Goal: Task Accomplishment & Management: Complete application form

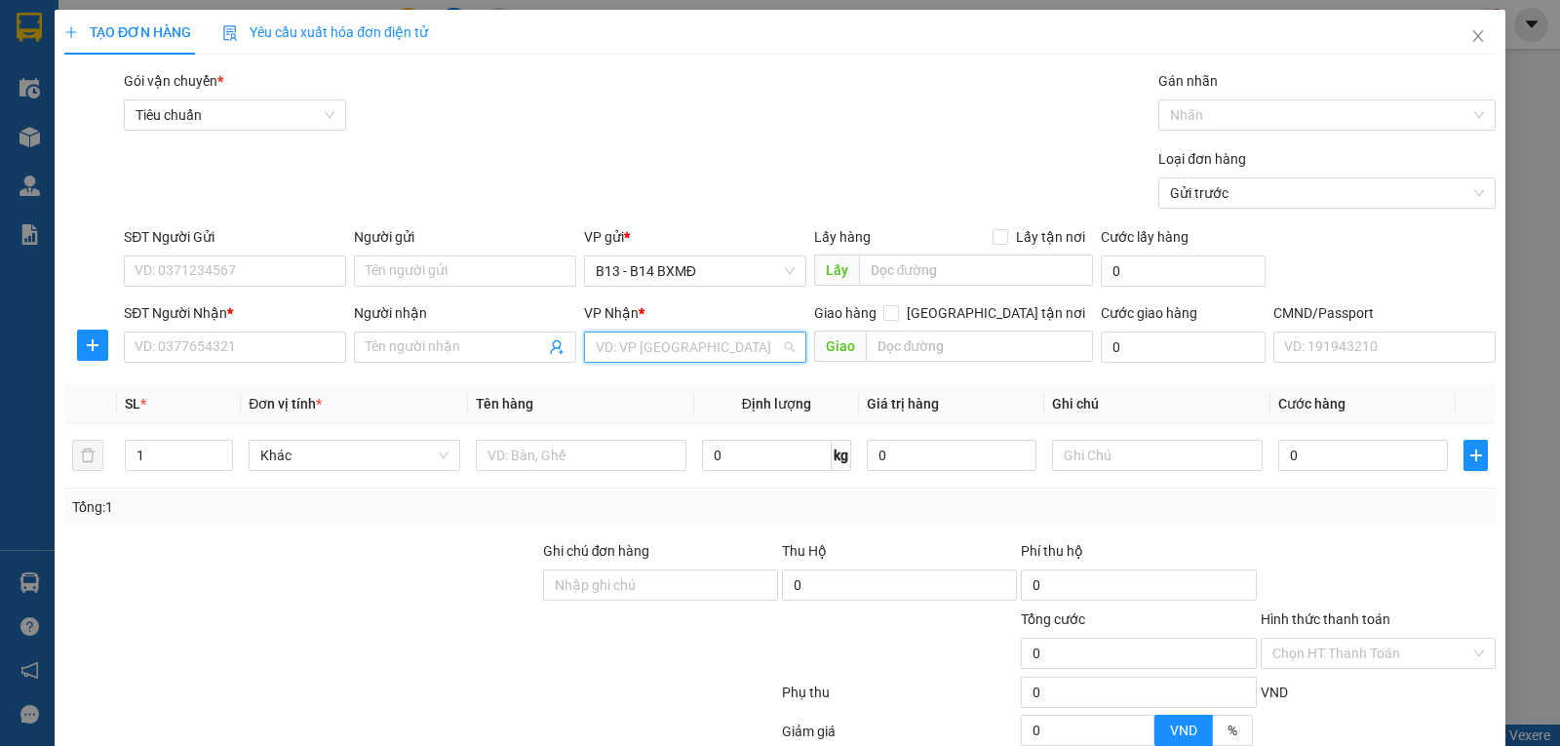
drag, startPoint x: 657, startPoint y: 352, endPoint x: 646, endPoint y: 349, distance: 11.1
click at [655, 352] on input "search" at bounding box center [688, 346] width 185 height 29
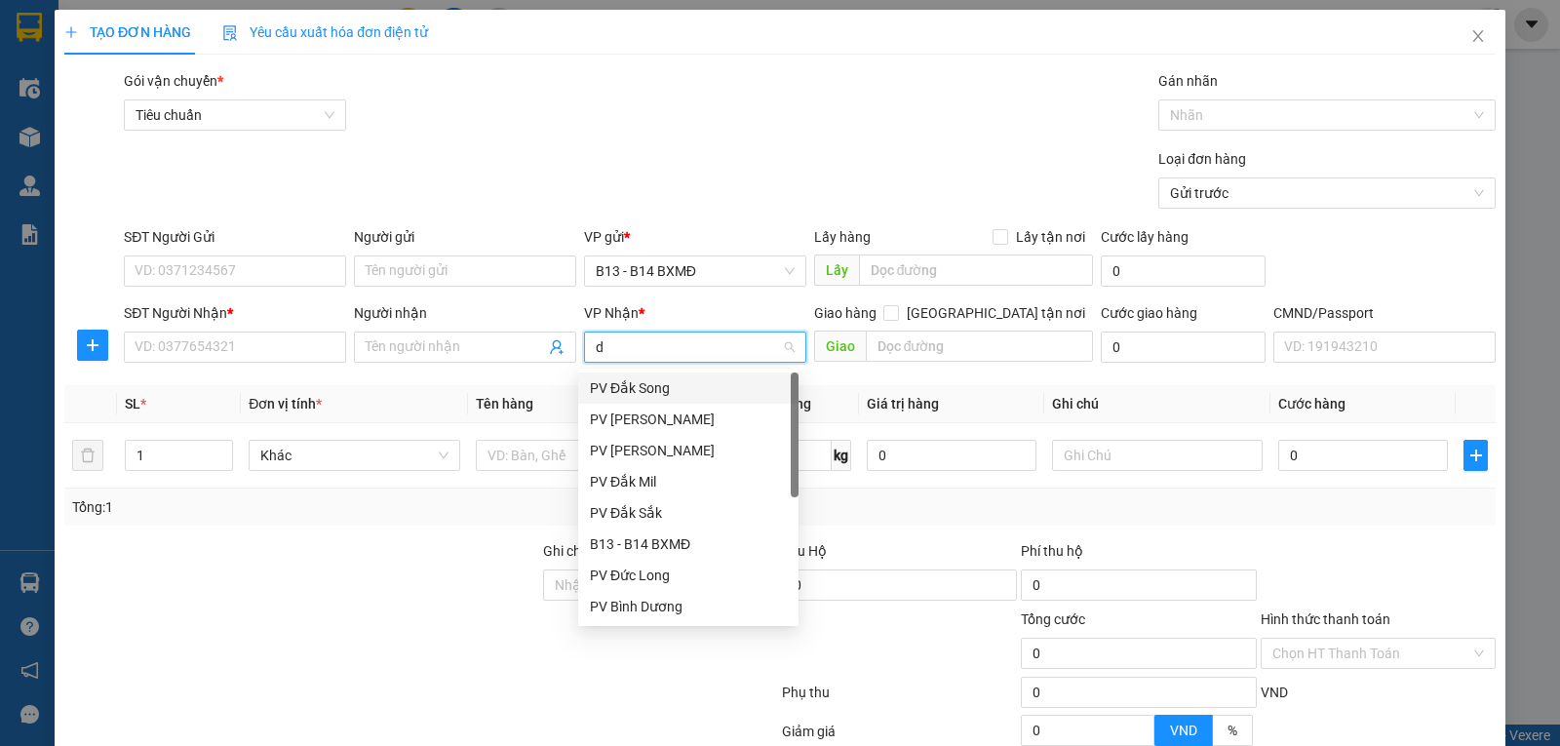
type input "dm"
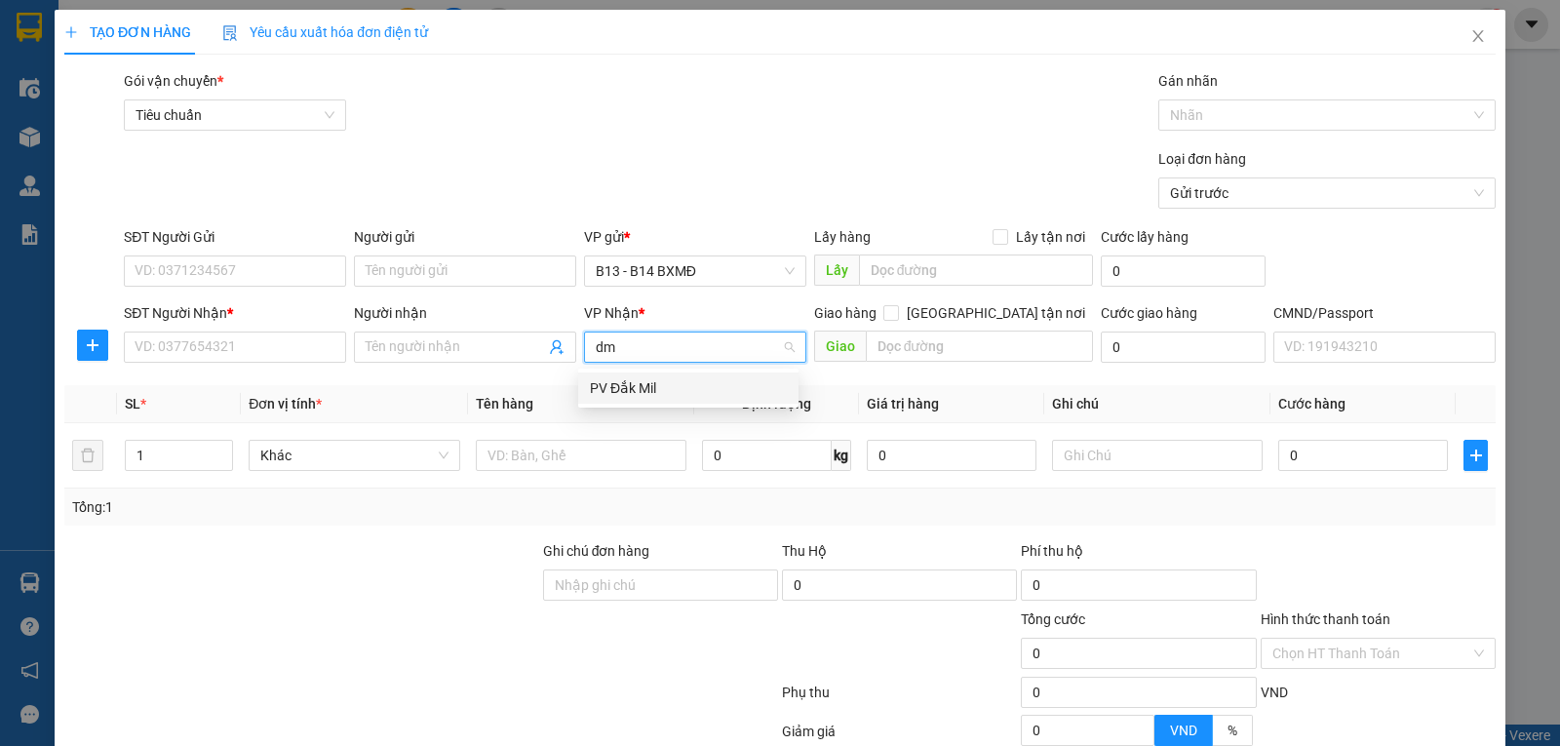
drag, startPoint x: 625, startPoint y: 393, endPoint x: 413, endPoint y: 371, distance: 212.6
click at [620, 393] on div "PV Đắk Mil" at bounding box center [688, 387] width 197 height 21
click at [439, 274] on input "Người gửi" at bounding box center [465, 270] width 222 height 31
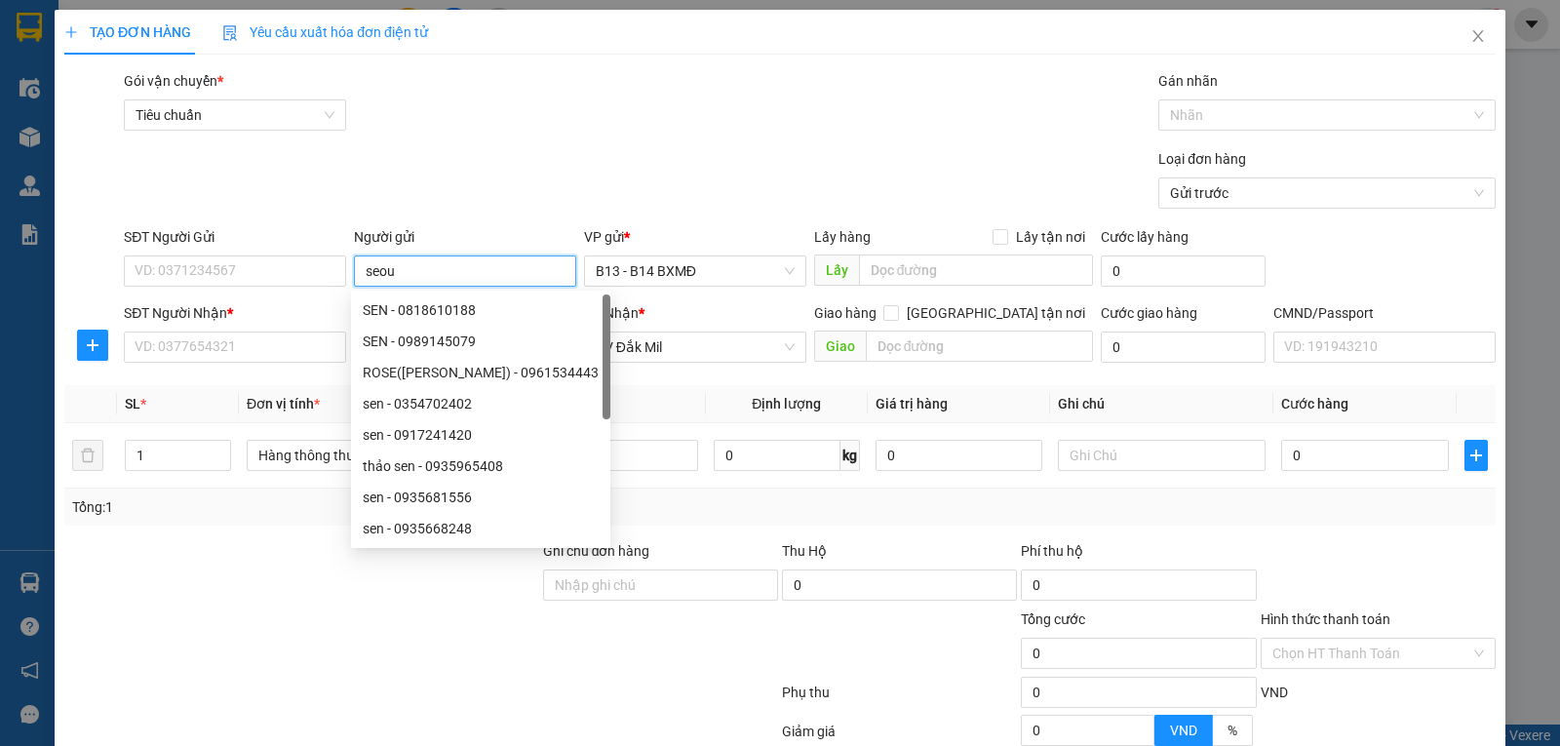
type input "[GEOGRAPHIC_DATA]"
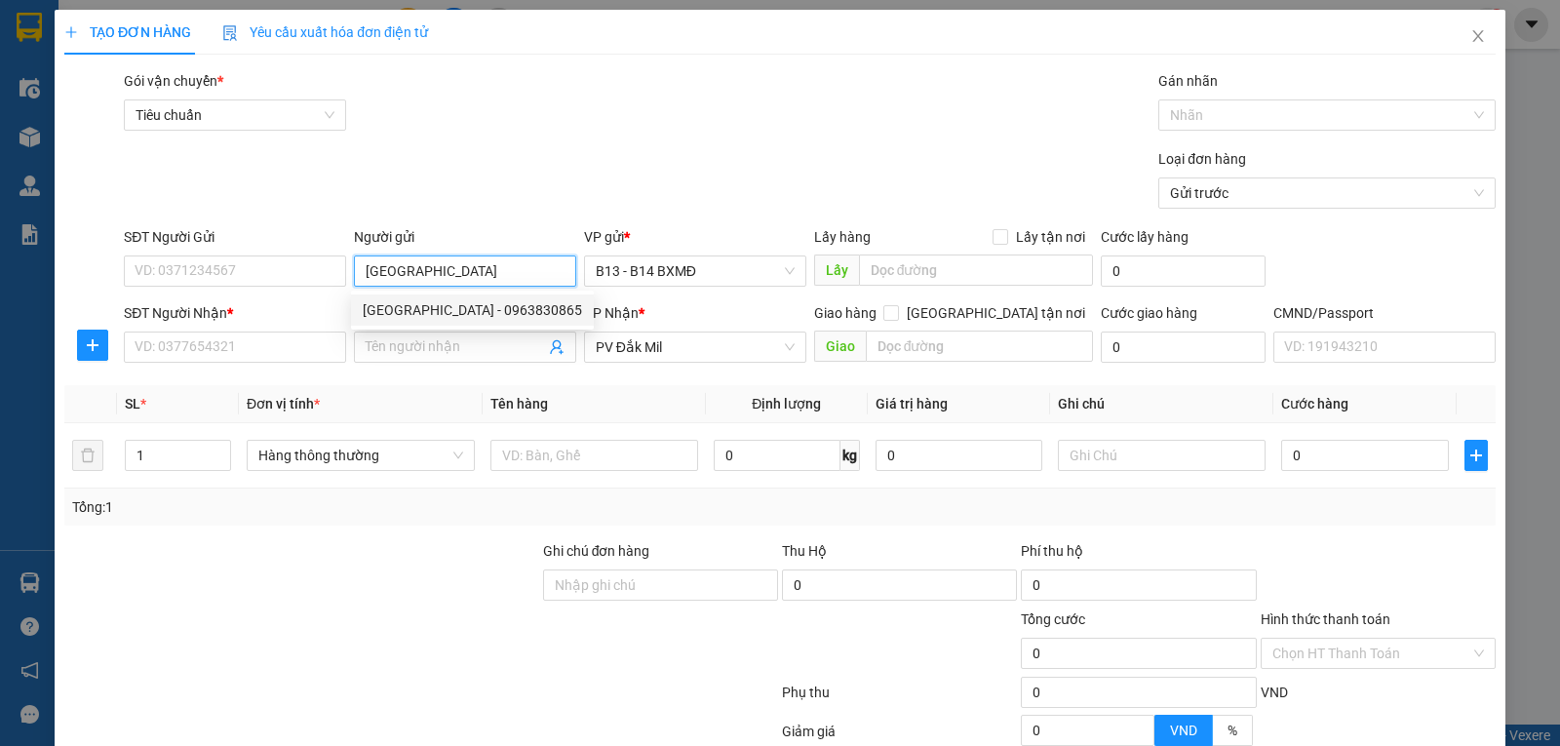
click at [497, 295] on div "[GEOGRAPHIC_DATA] - 0963830865" at bounding box center [472, 309] width 243 height 31
type input "0963830865"
type input "[GEOGRAPHIC_DATA]"
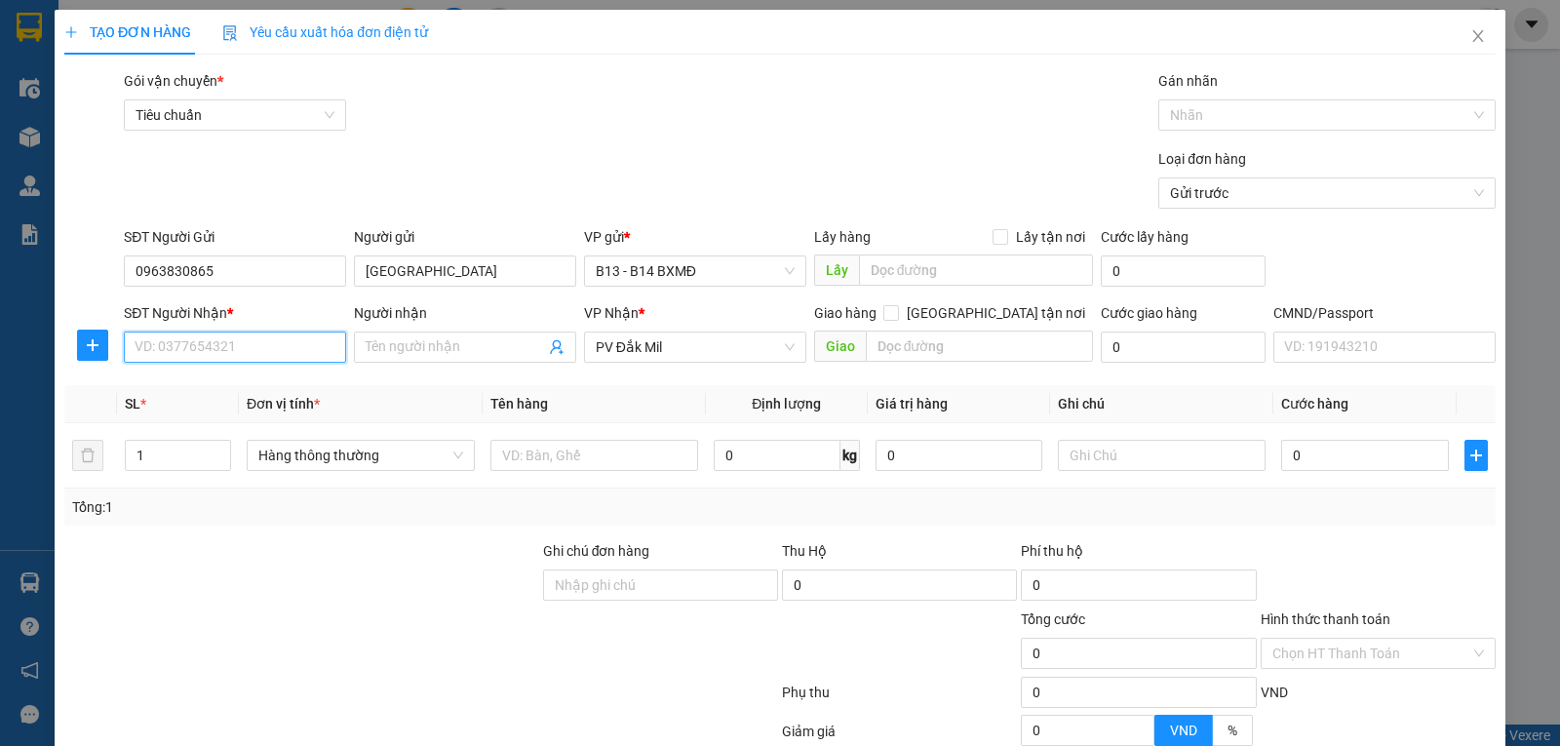
click at [247, 339] on input "SĐT Người Nhận *" at bounding box center [235, 346] width 222 height 31
type input "0862135250"
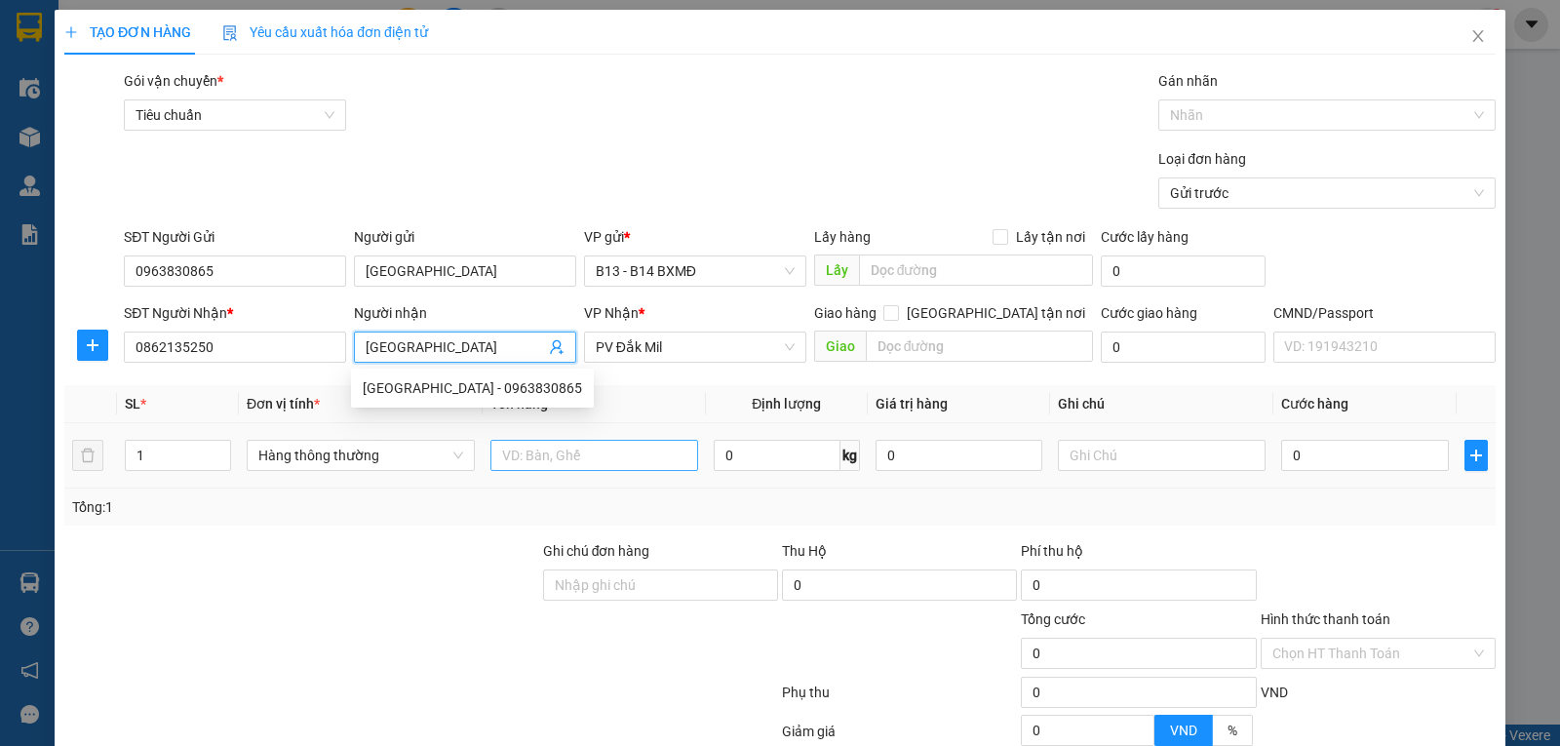
type input "[GEOGRAPHIC_DATA]"
click at [598, 459] on input "text" at bounding box center [594, 455] width 208 height 31
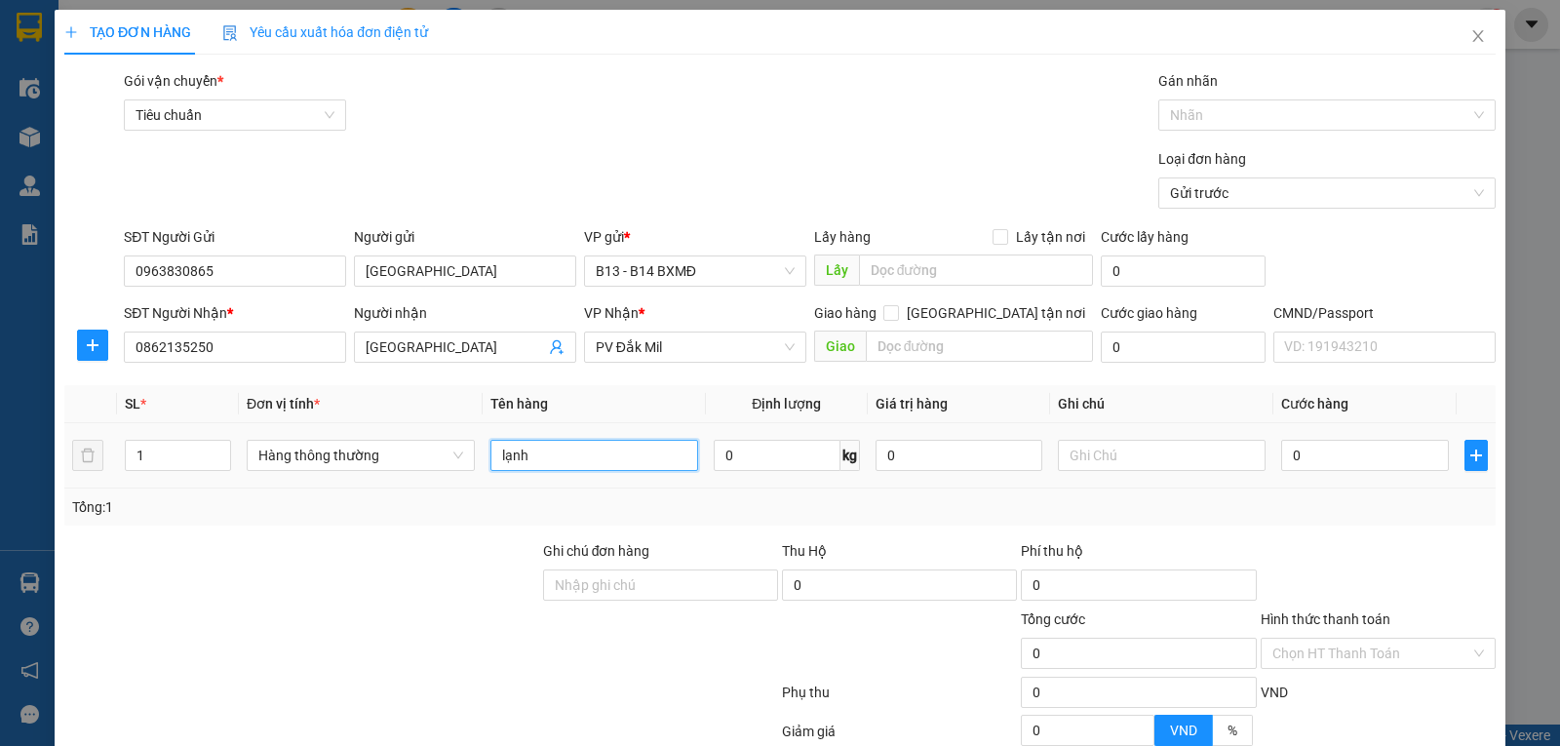
type input "lạnh"
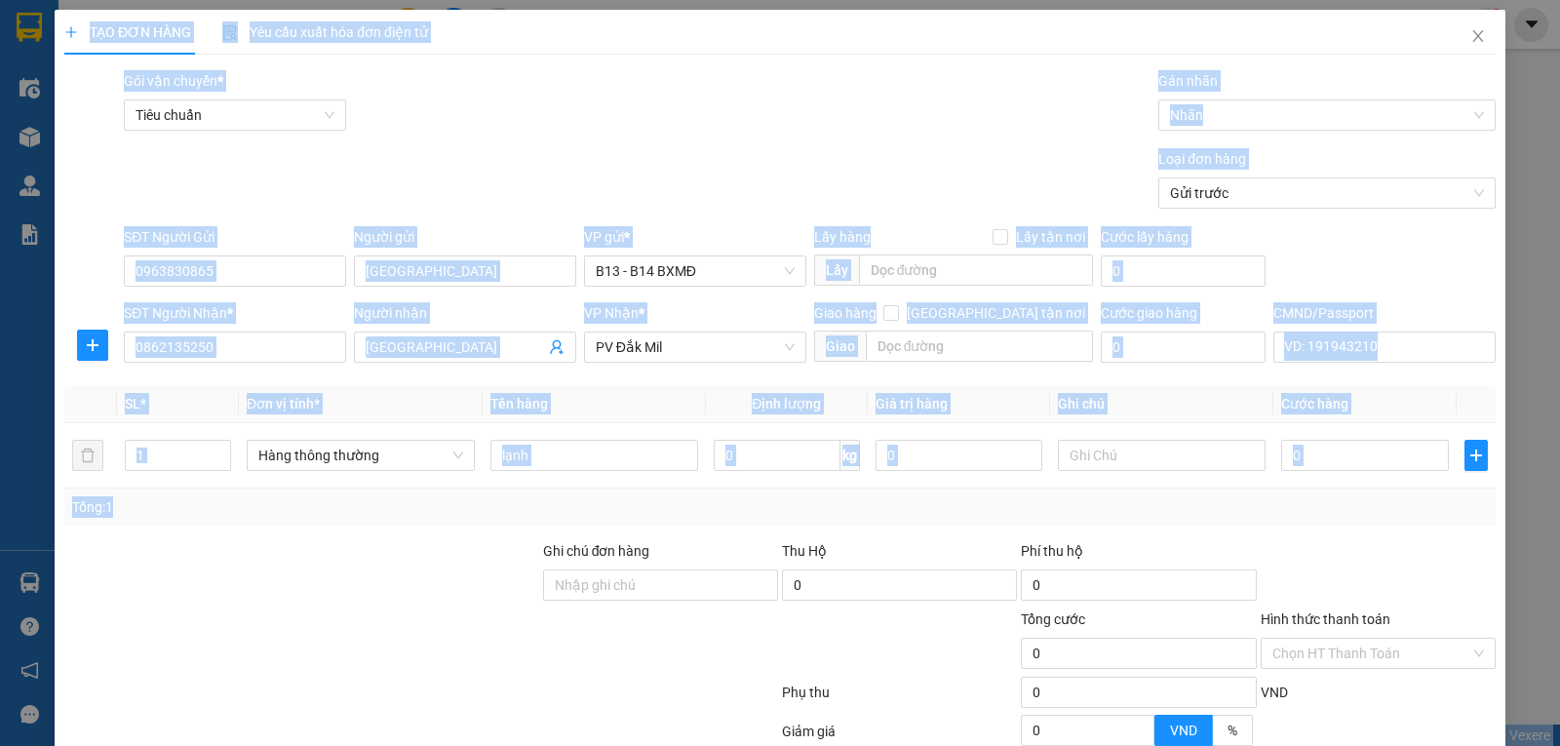
drag, startPoint x: 950, startPoint y: 791, endPoint x: 1023, endPoint y: 791, distance: 73.1
click at [1023, 745] on html "Kết quả tìm kiếm ( 1 ) Bộ lọc Mã ĐH Trạng thái Món hàng Thu hộ Tổng cước Chưa c…" at bounding box center [780, 373] width 1560 height 746
click at [190, 458] on input "1" at bounding box center [178, 455] width 104 height 29
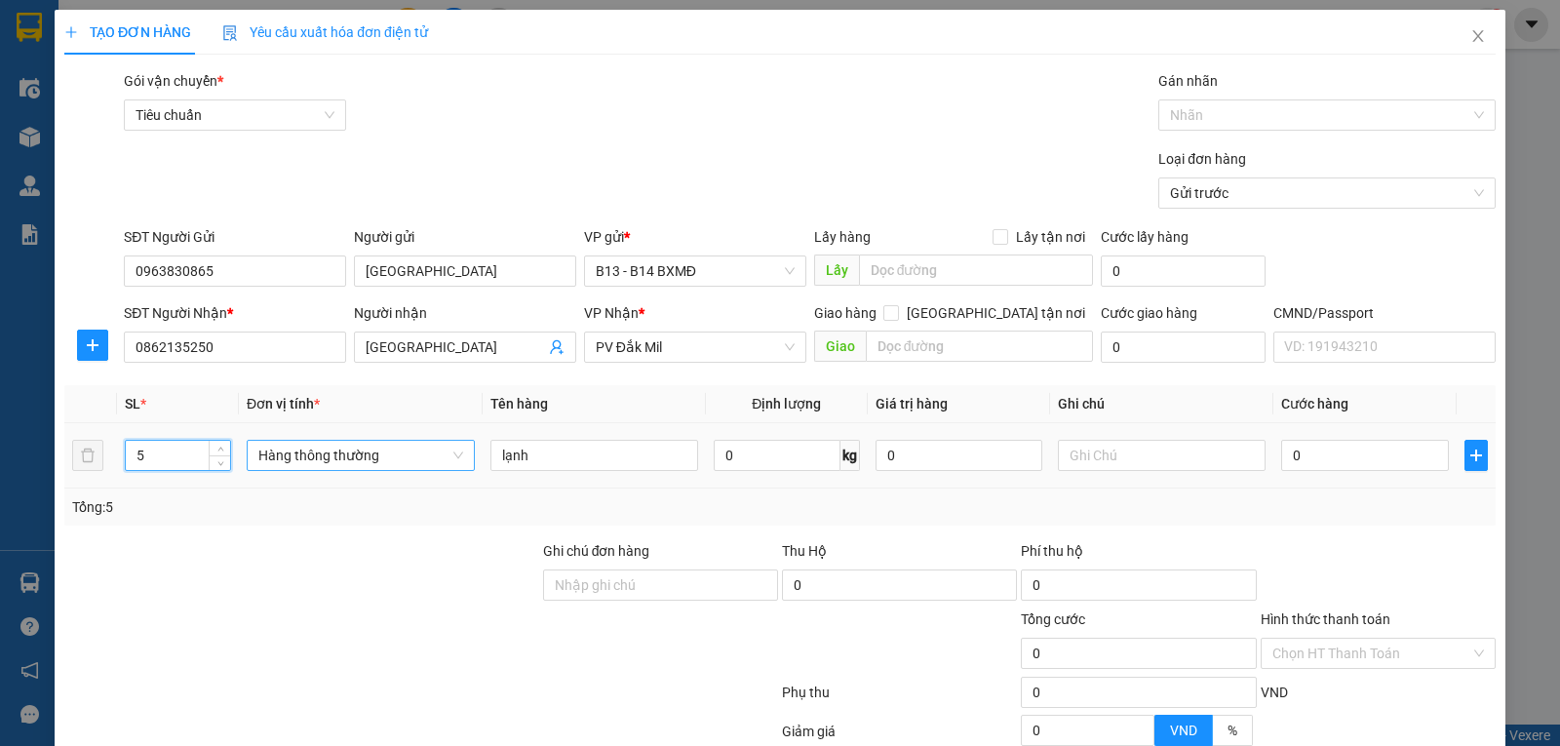
type input "5"
type input "t"
type input "3"
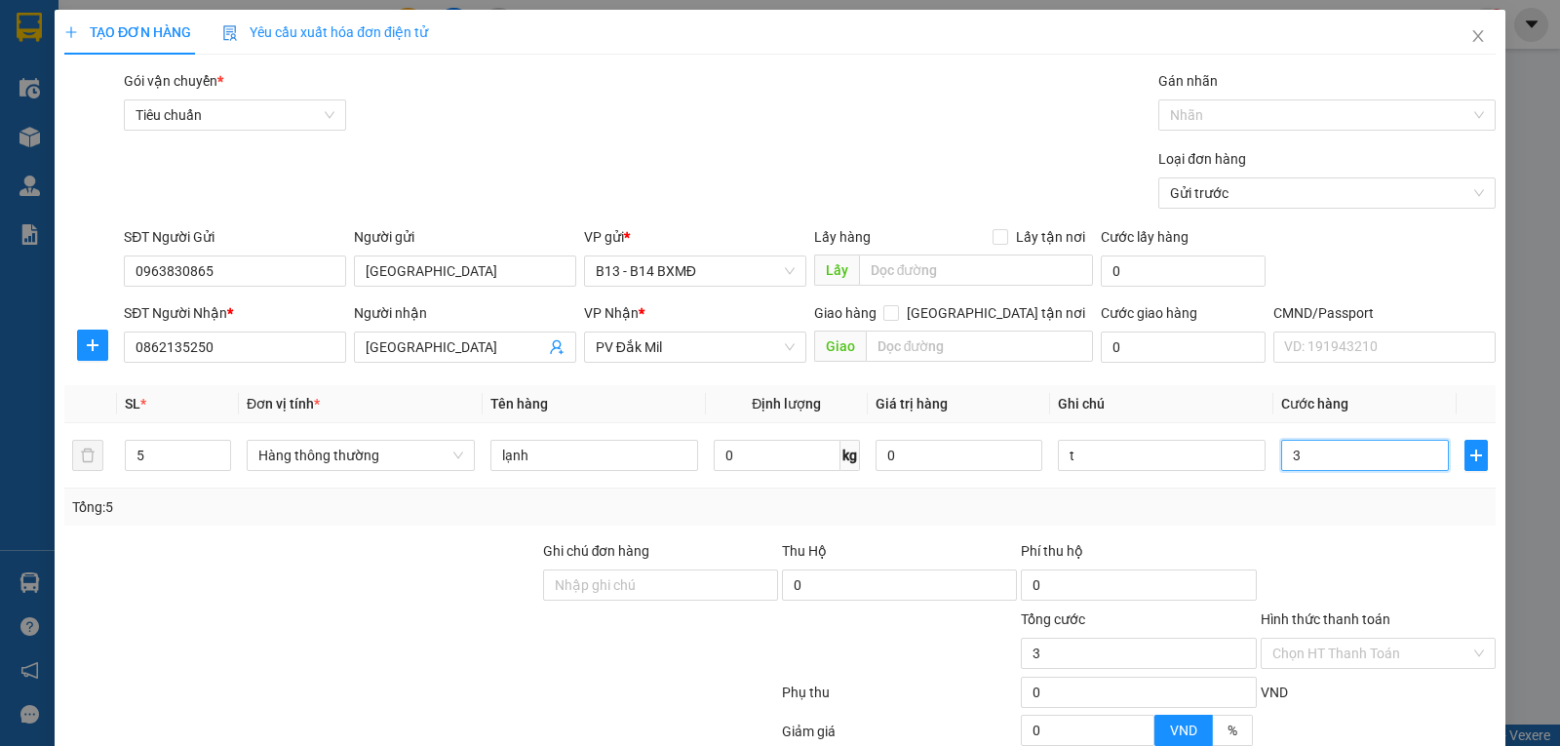
type input "35"
type input "350"
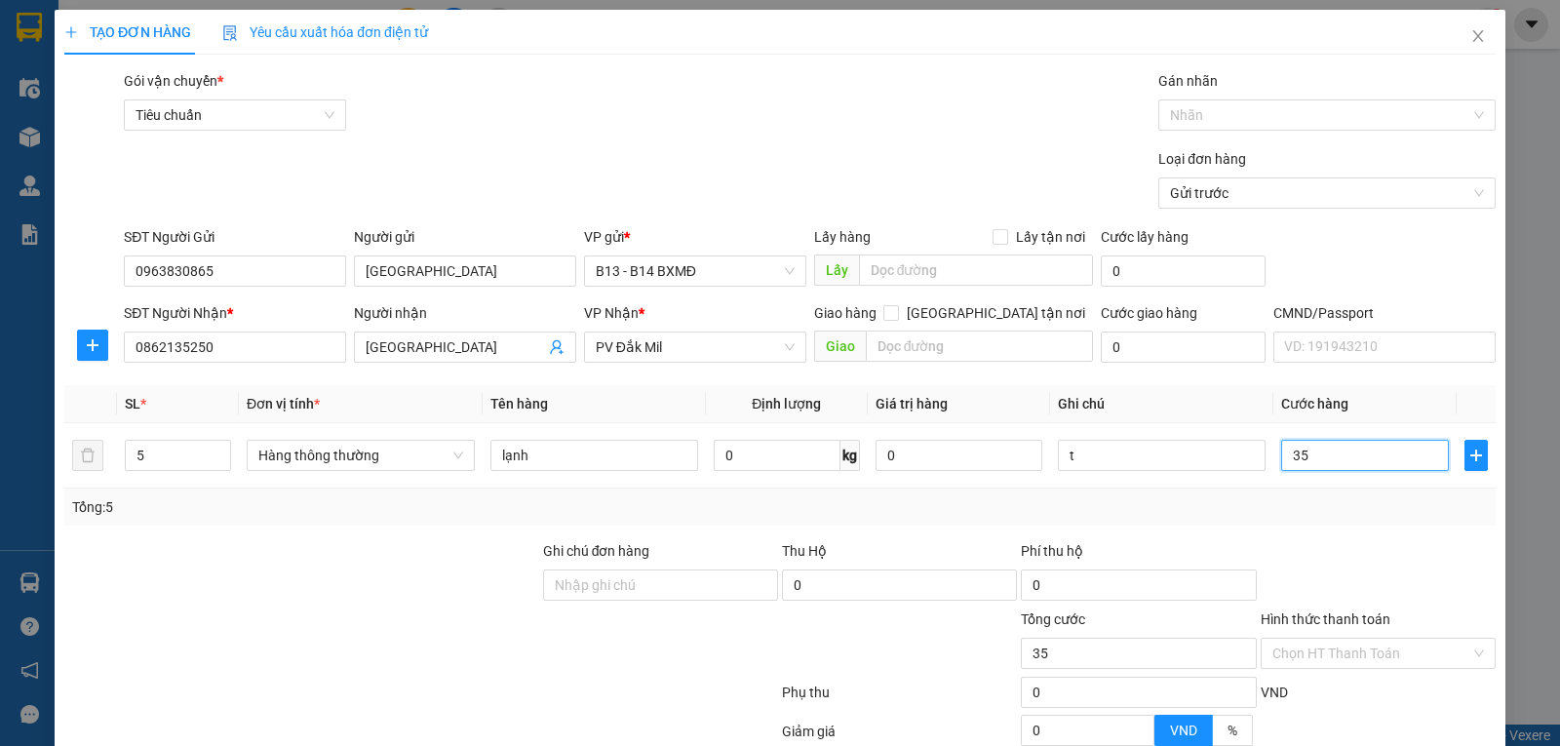
type input "350"
type input "3.500"
type input "35.000"
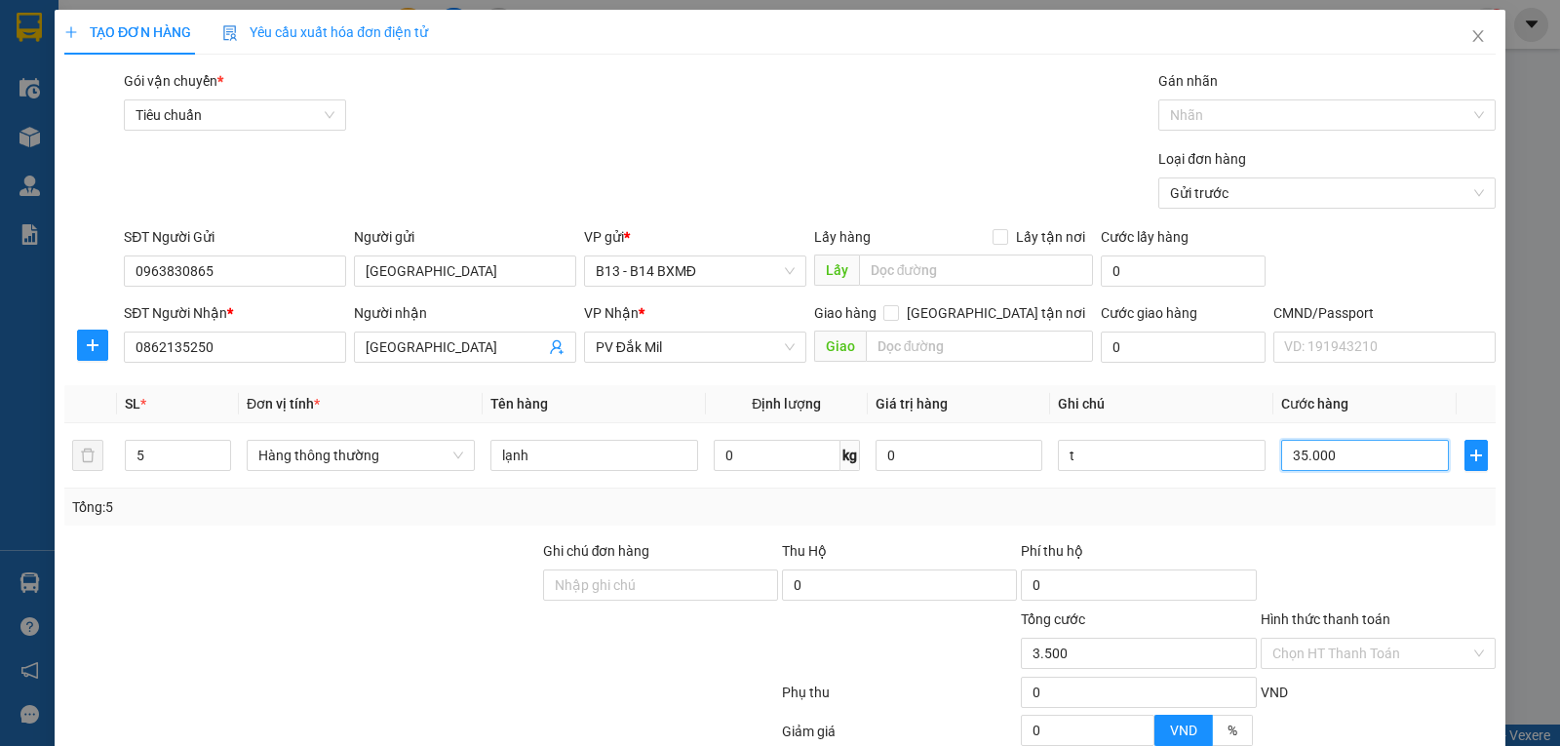
type input "35.000"
type input "350.000"
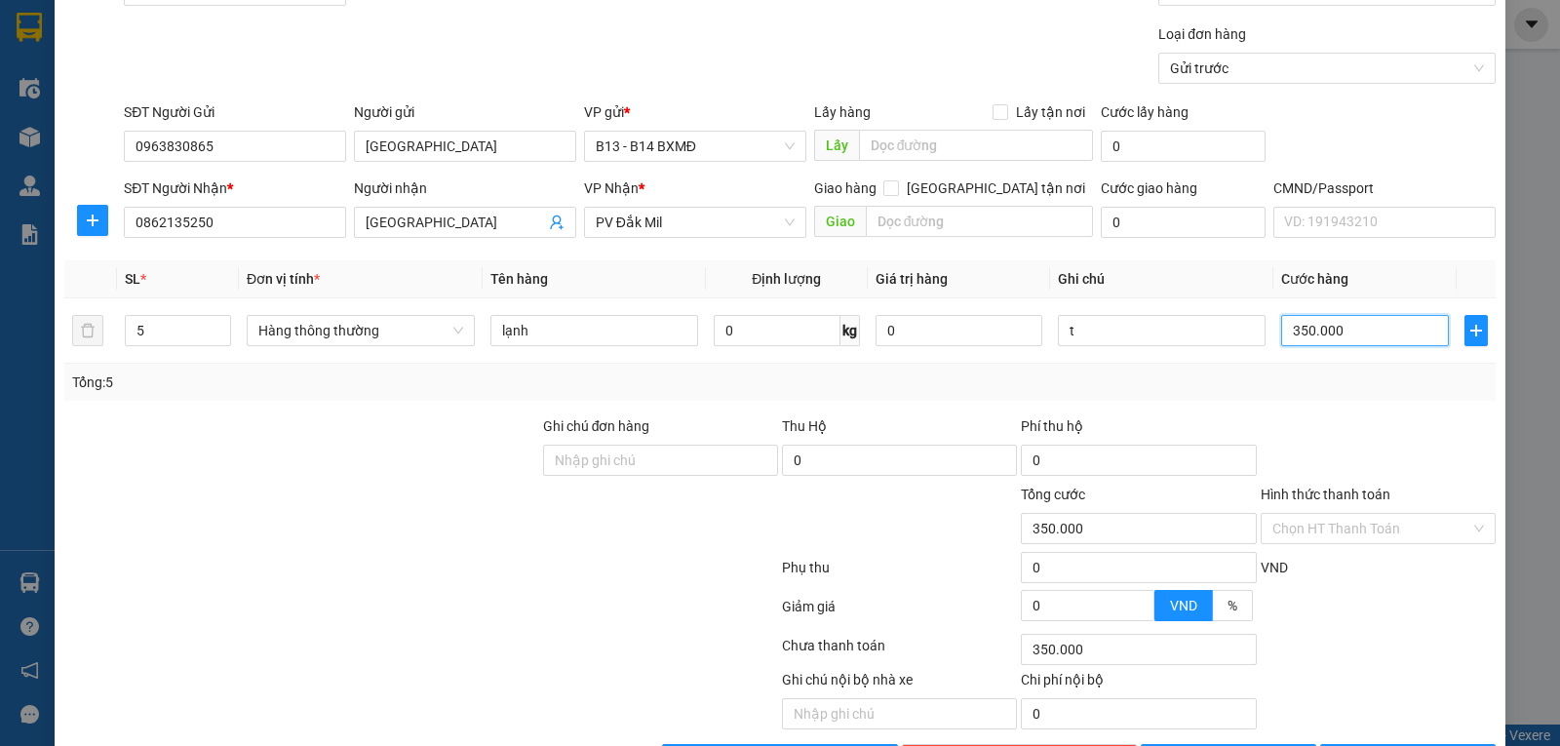
scroll to position [196, 0]
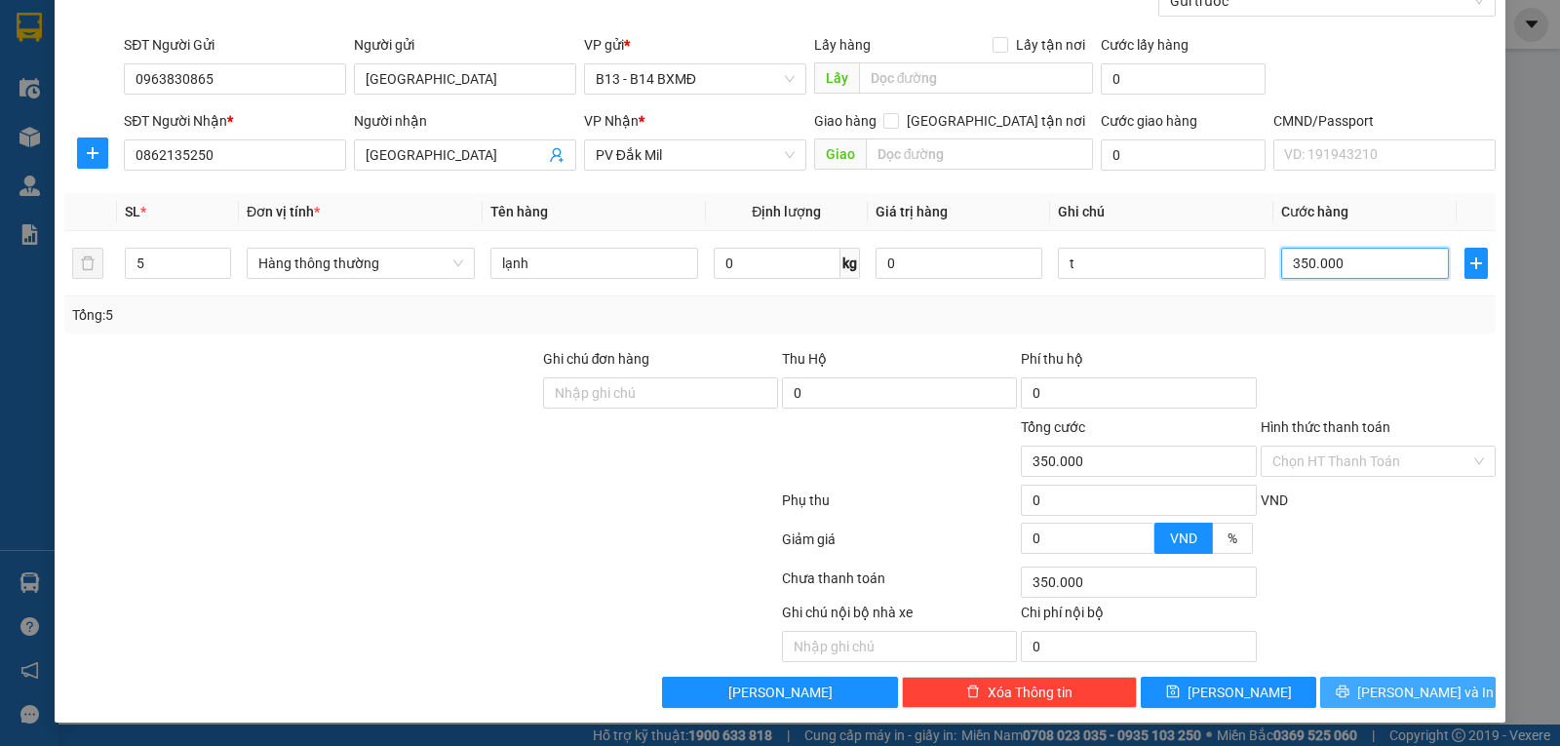
type input "350.000"
click at [1380, 690] on span "[PERSON_NAME] và In" at bounding box center [1425, 691] width 136 height 21
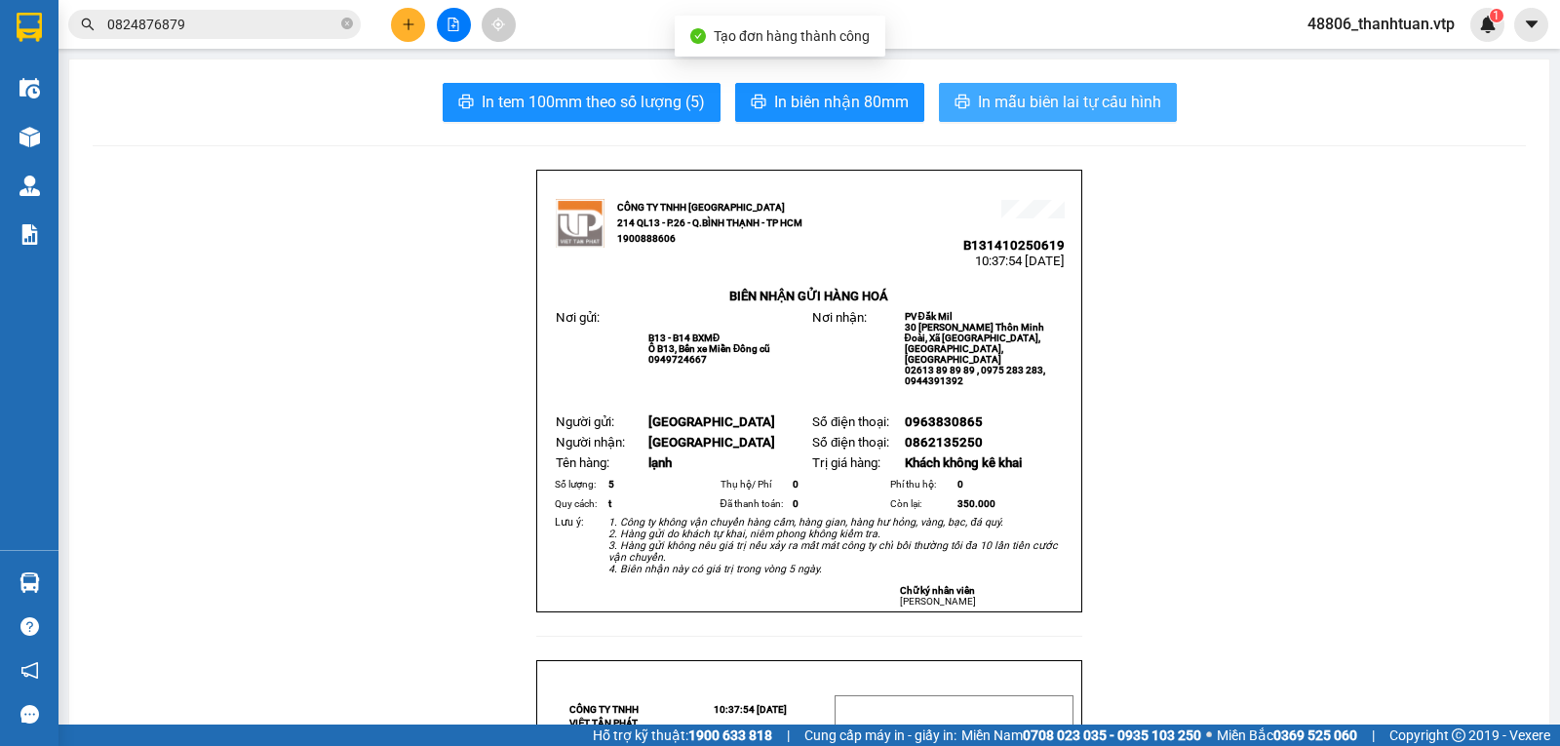
click at [1114, 100] on span "In mẫu biên lai tự cấu hình" at bounding box center [1069, 102] width 183 height 24
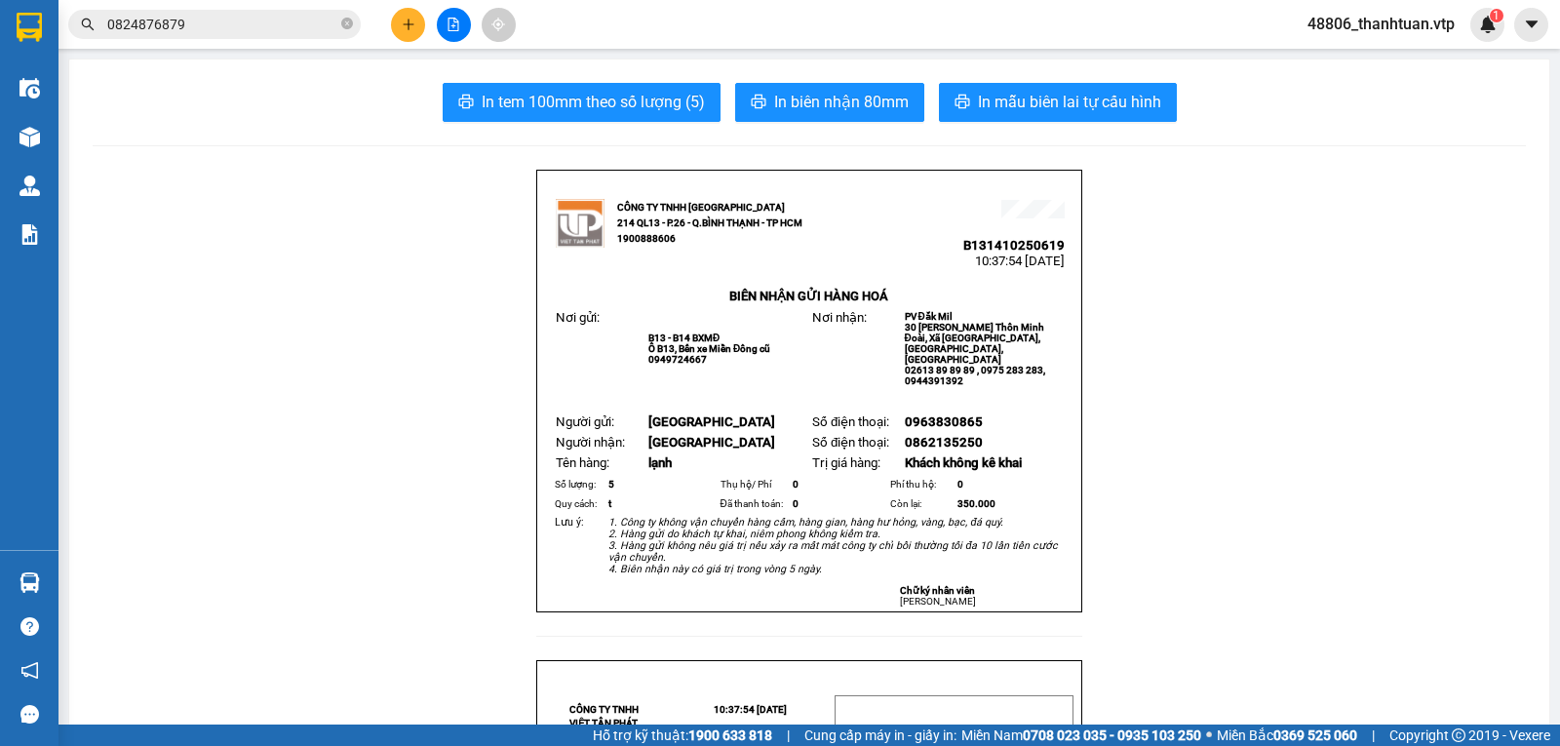
drag, startPoint x: 1048, startPoint y: 760, endPoint x: 289, endPoint y: 237, distance: 922.3
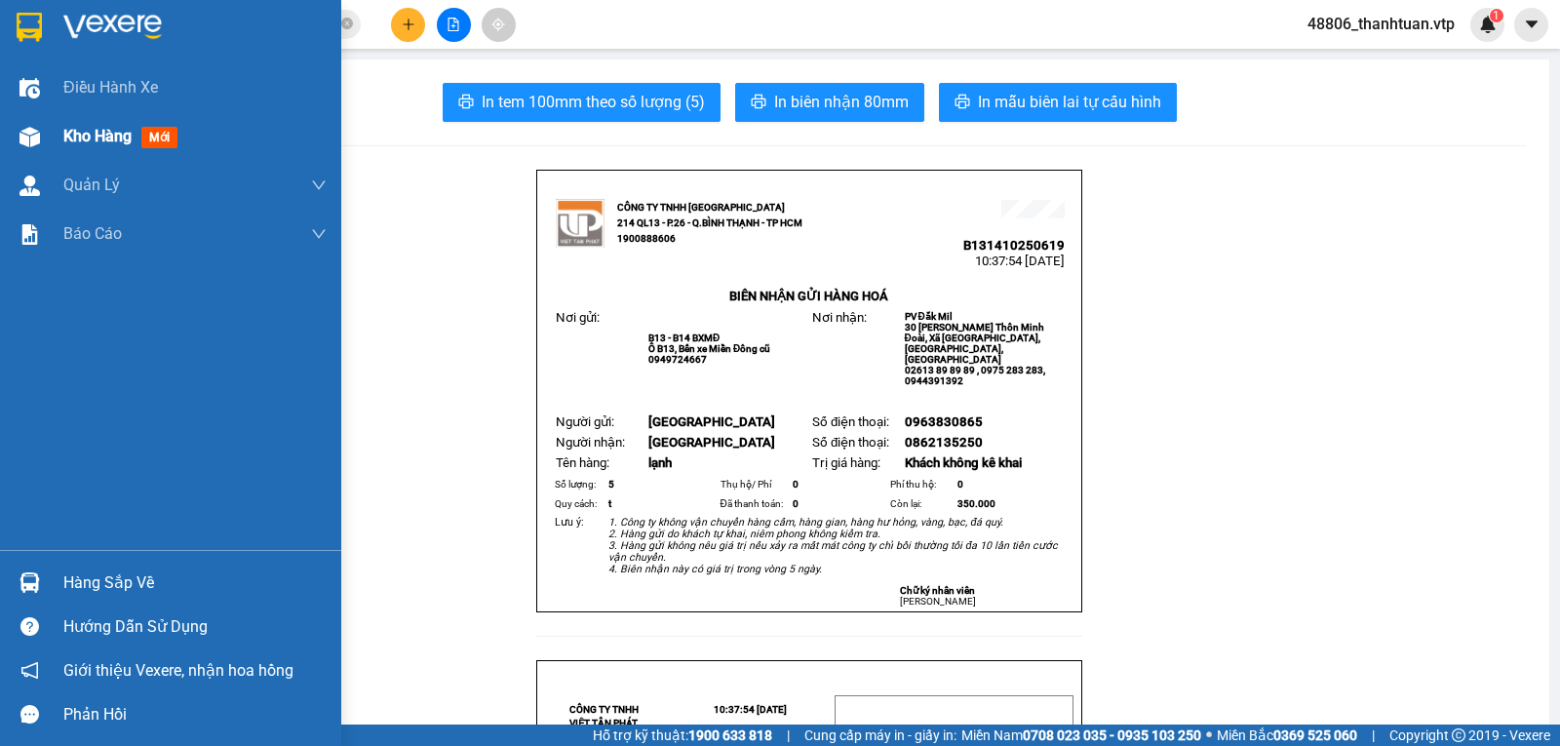
click at [97, 129] on span "Kho hàng" at bounding box center [97, 136] width 68 height 19
